Goal: Check status: Check status

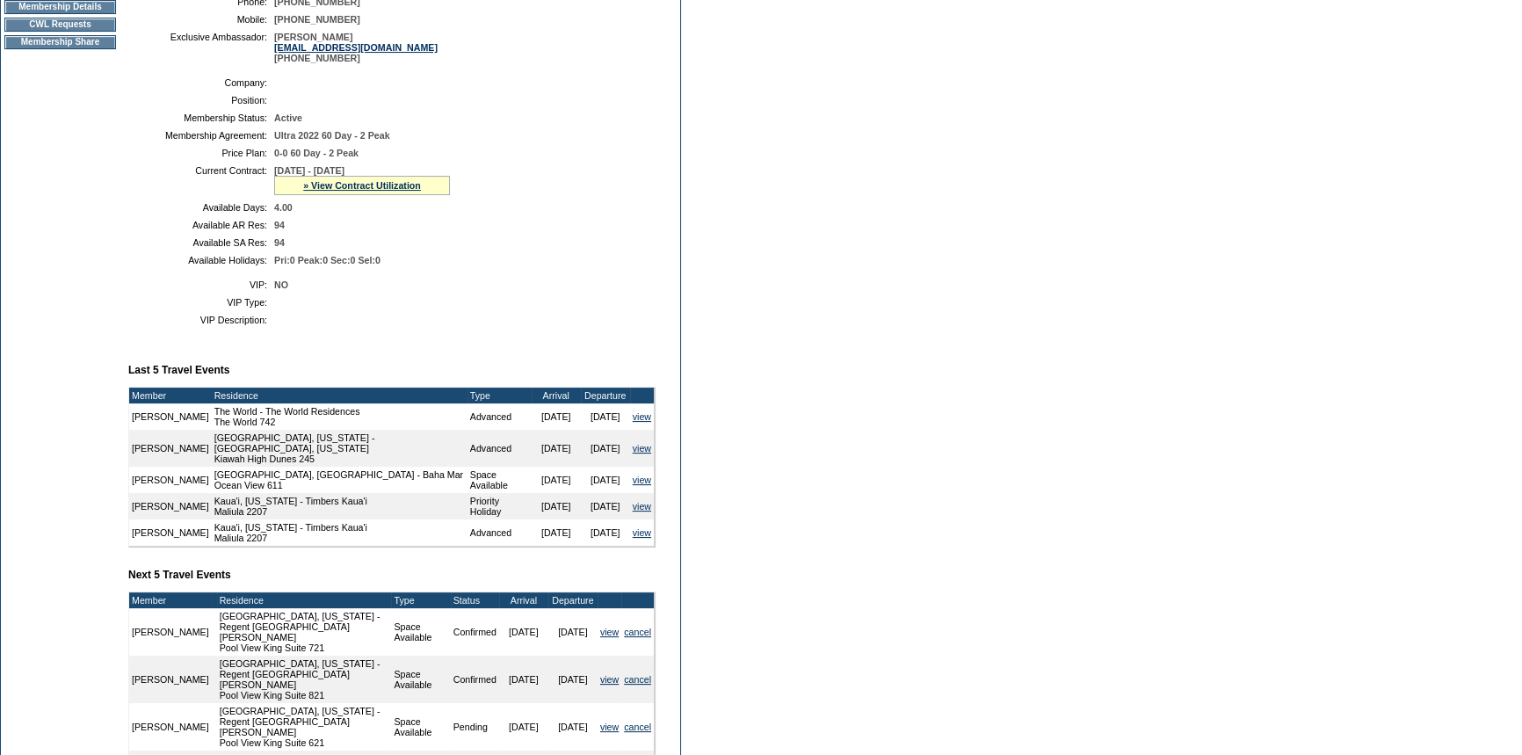
scroll to position [319, 0]
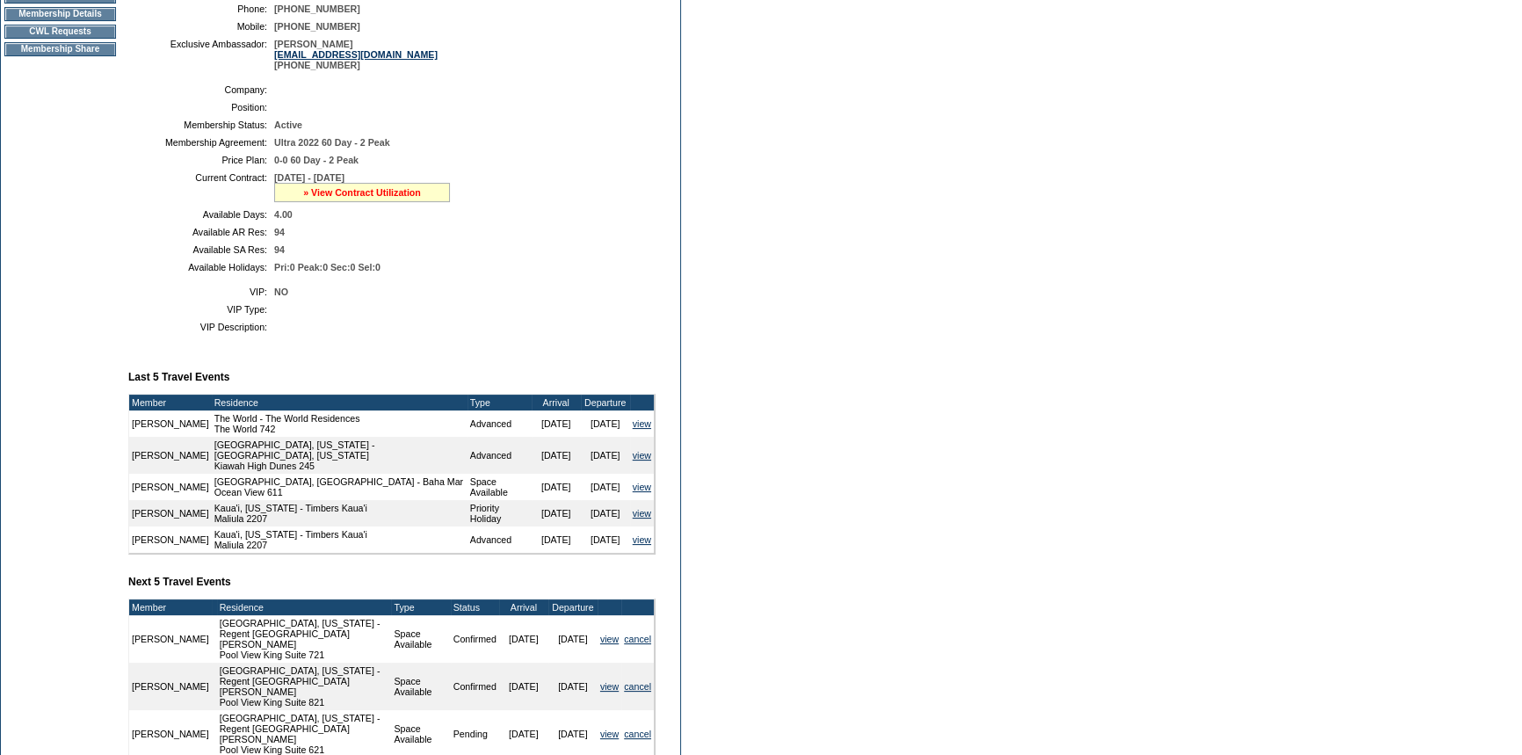
click at [347, 195] on link "» View Contract Utilization" at bounding box center [362, 192] width 118 height 11
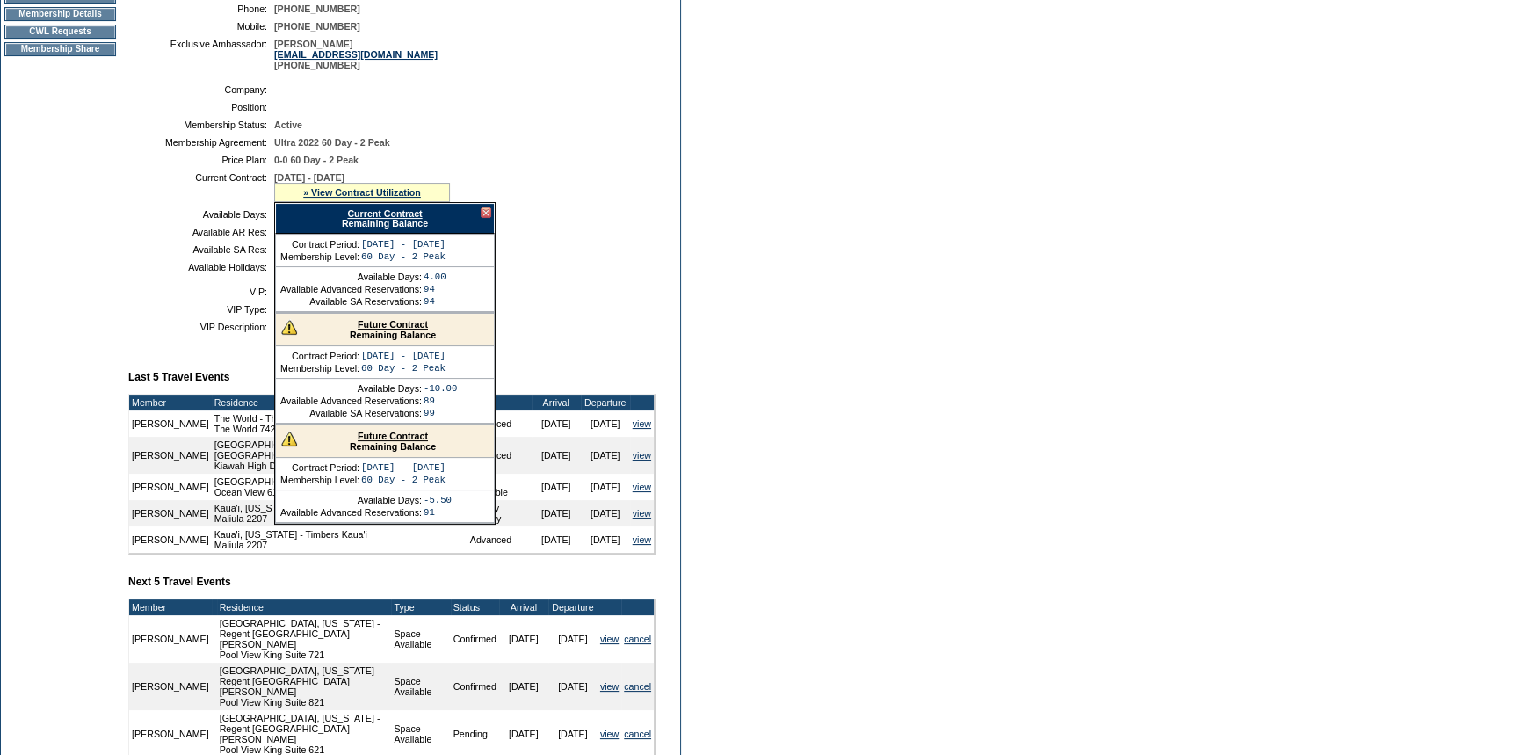
click at [374, 326] on link "Future Contract" at bounding box center [393, 324] width 70 height 11
click at [484, 212] on div at bounding box center [486, 212] width 11 height 11
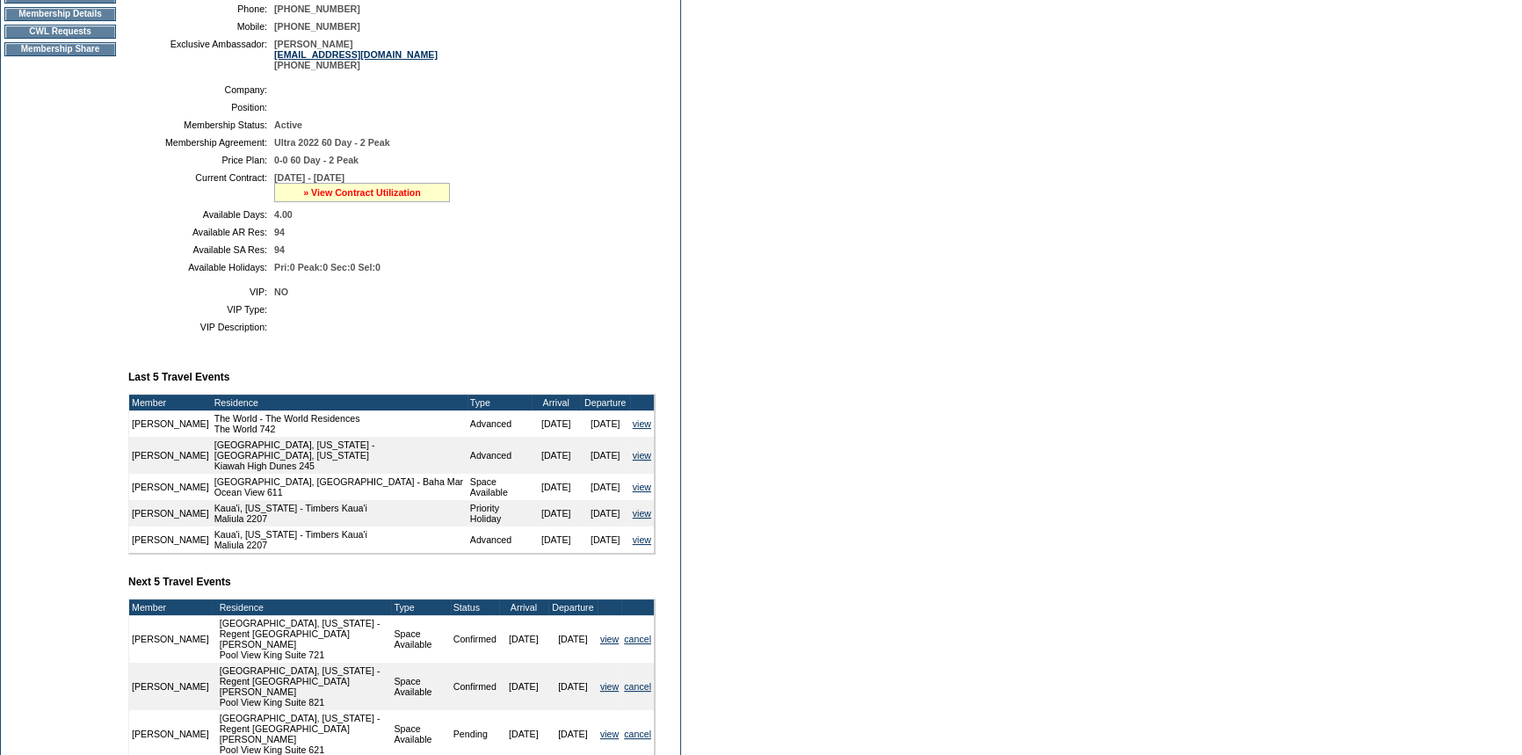
click at [352, 196] on link "» View Contract Utilization" at bounding box center [362, 192] width 118 height 11
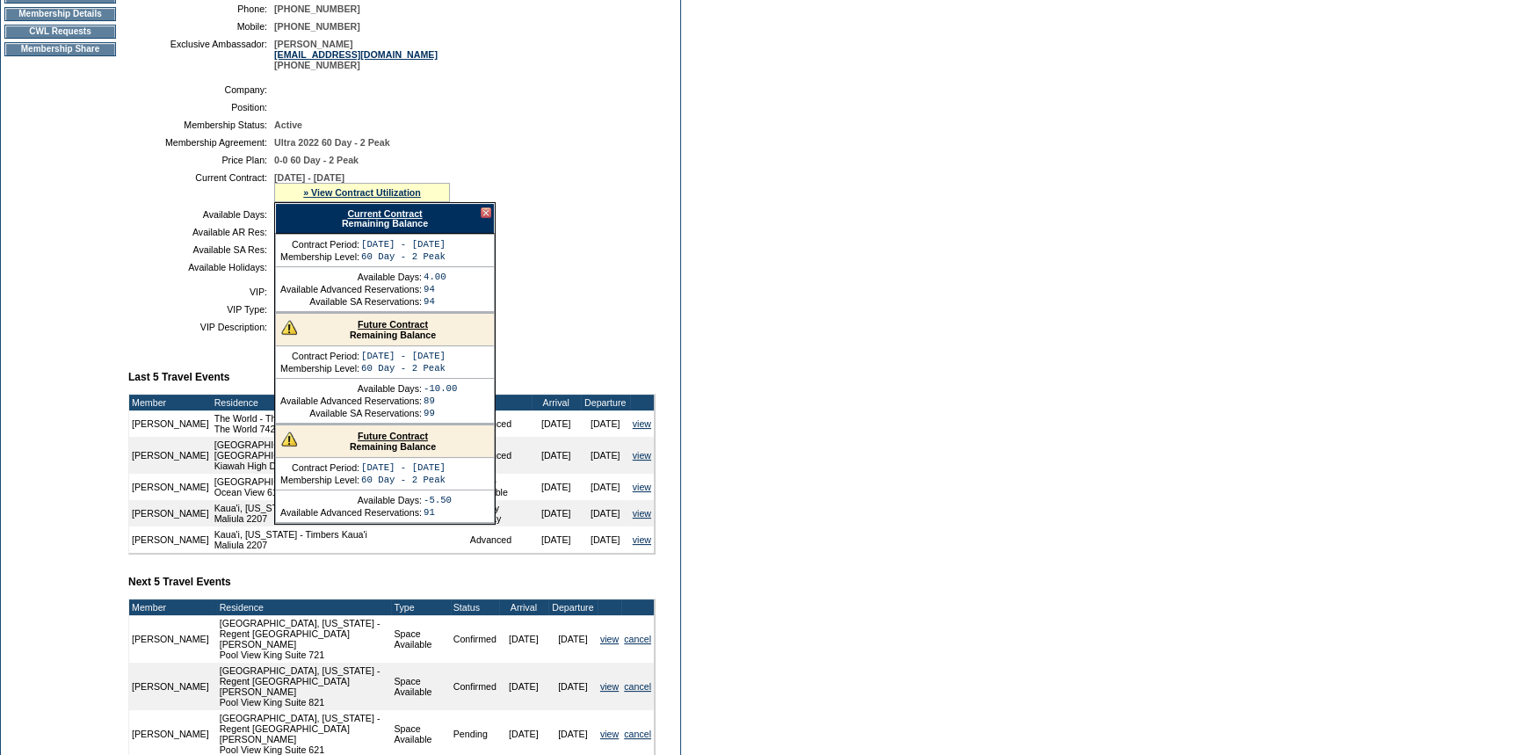
click at [369, 326] on link "Future Contract" at bounding box center [393, 324] width 70 height 11
click at [485, 214] on div at bounding box center [486, 212] width 11 height 11
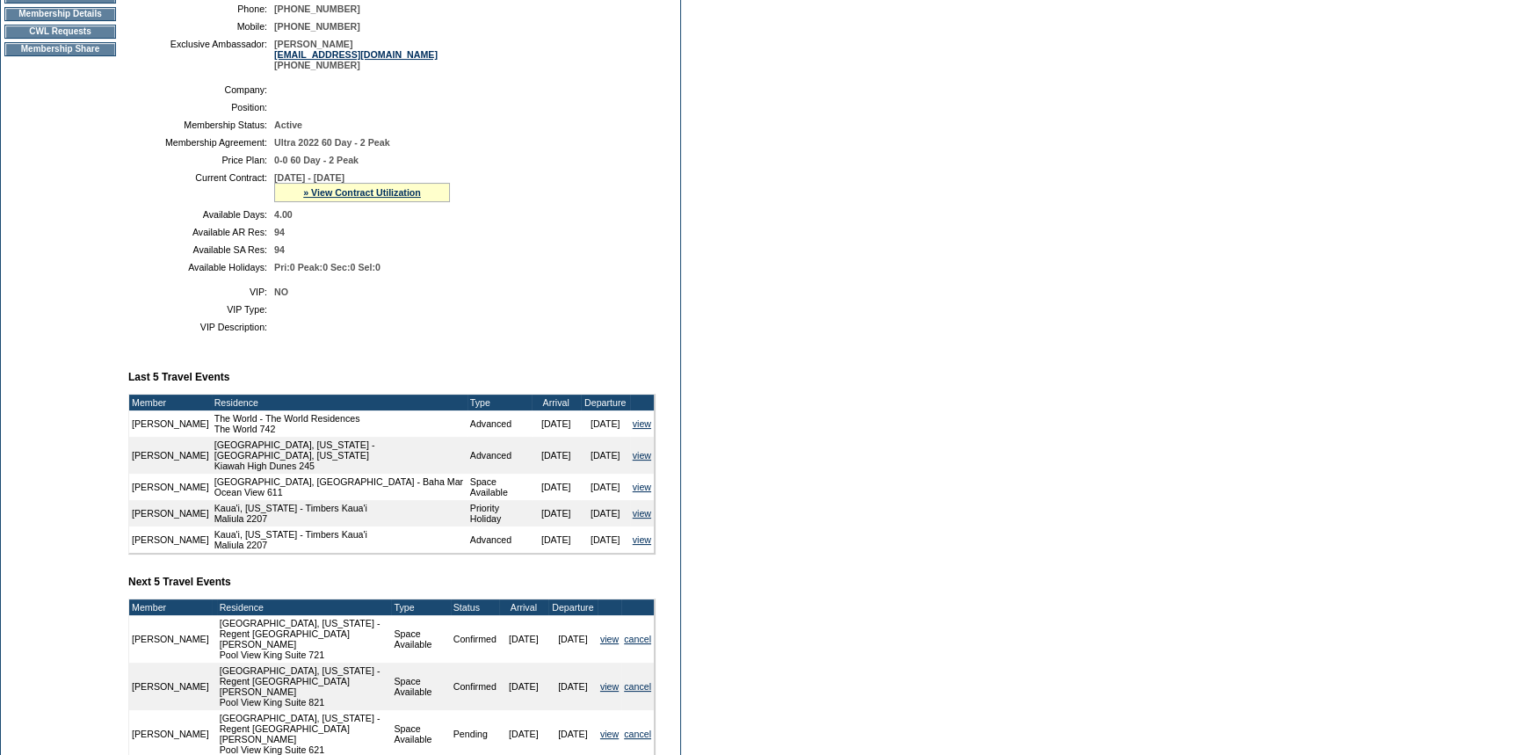
click at [97, 229] on td "Dashboard Personal Info Business Info Address Info Web Access Notes Current Res…" at bounding box center [60, 373] width 119 height 1046
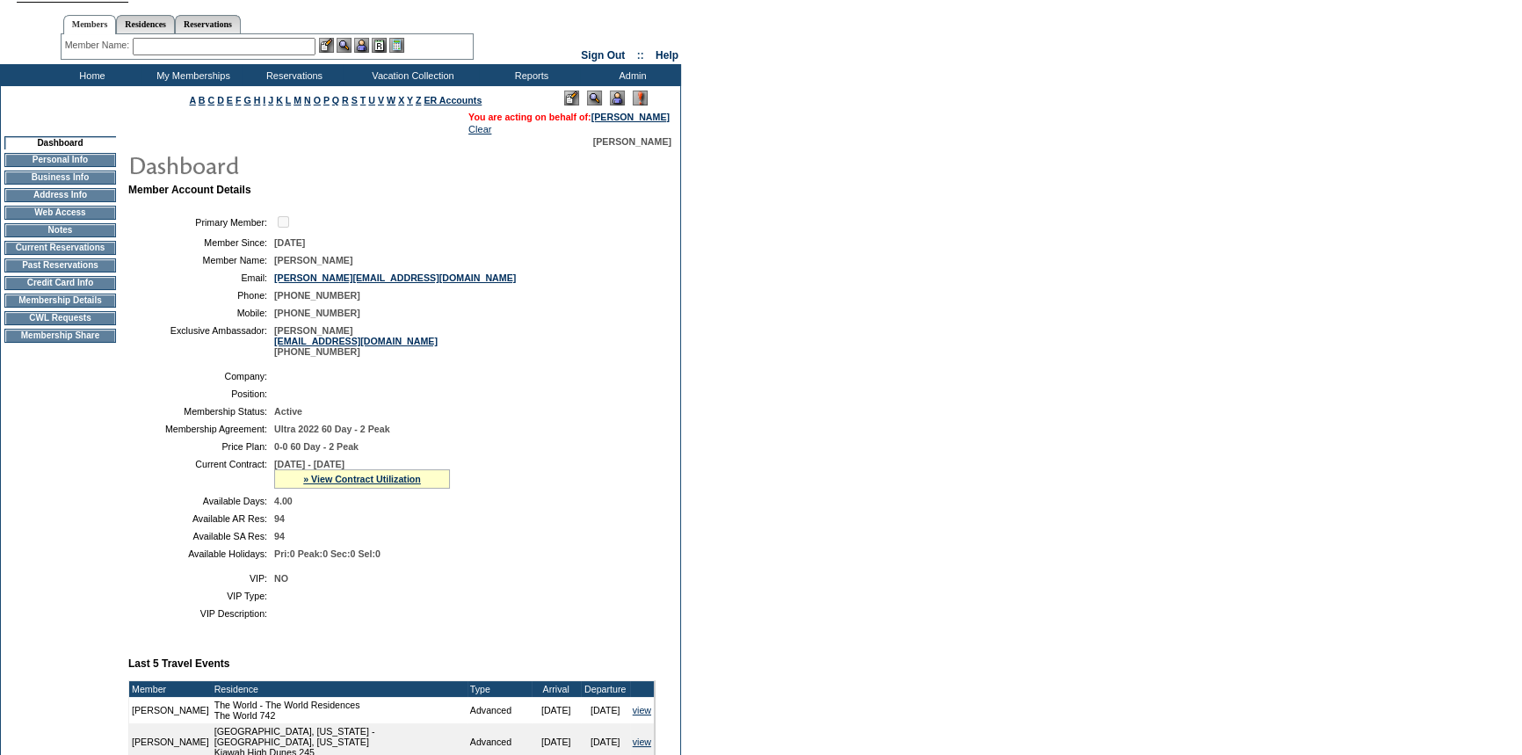
scroll to position [0, 0]
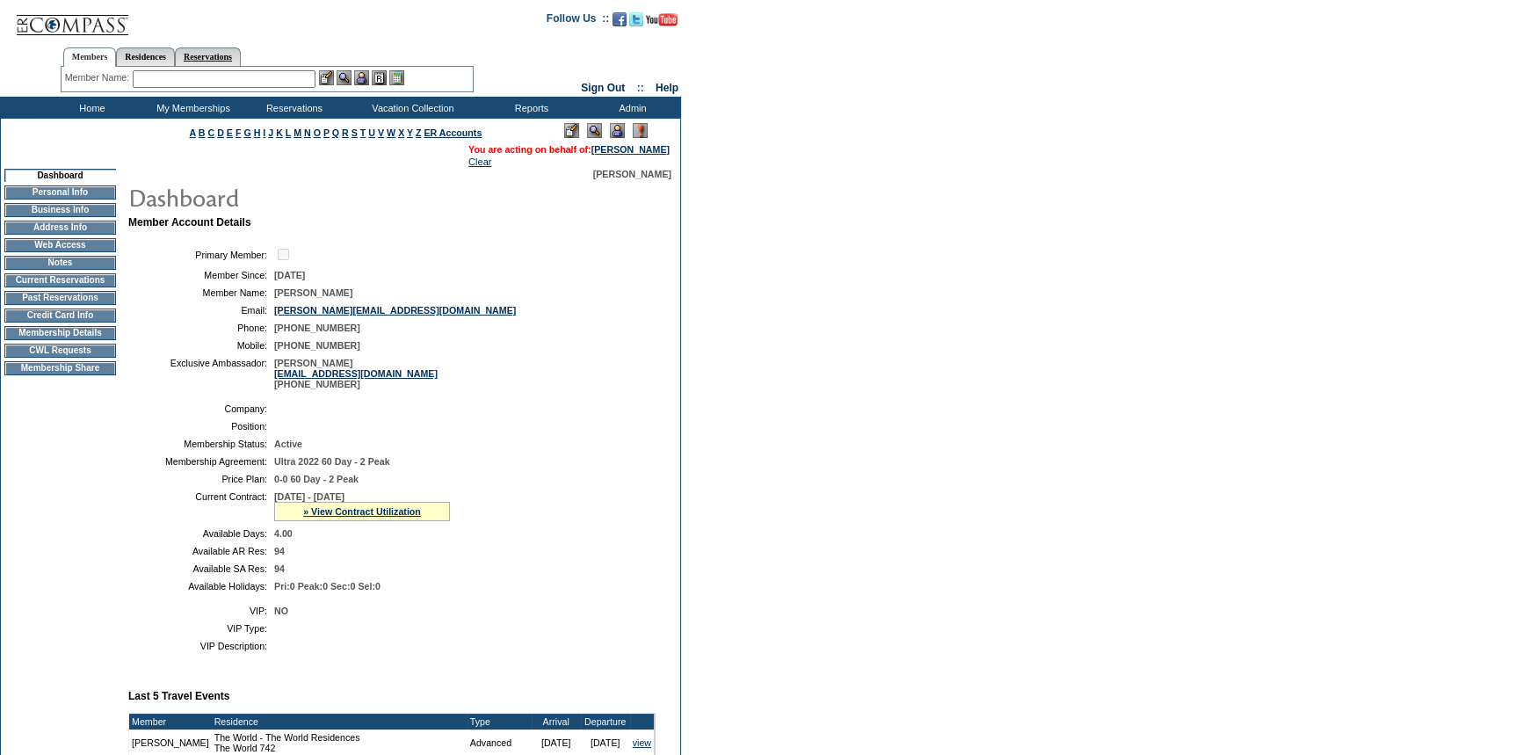
click at [224, 54] on link "Reservations" at bounding box center [208, 56] width 66 height 18
click at [169, 83] on input "text" at bounding box center [166, 79] width 77 height 18
paste input "1818880"
type input "1818880"
click at [218, 76] on img at bounding box center [216, 77] width 15 height 15
